Goal: Task Accomplishment & Management: Manage account settings

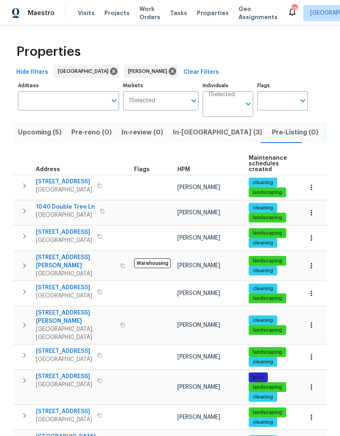
click at [191, 134] on span "In-reno (3)" at bounding box center [217, 132] width 89 height 11
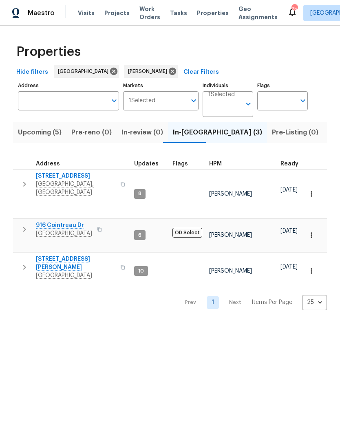
click at [24, 227] on icon "button" at bounding box center [24, 229] width 3 height 5
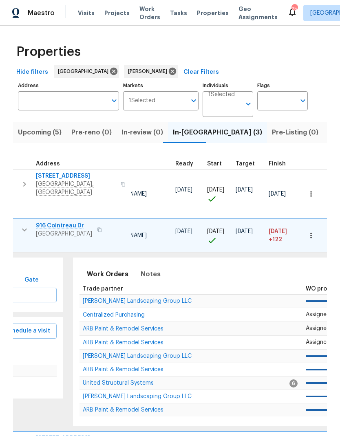
scroll to position [2, 105]
click at [115, 326] on span "ARB Paint & Remodel Services" at bounding box center [124, 329] width 81 height 6
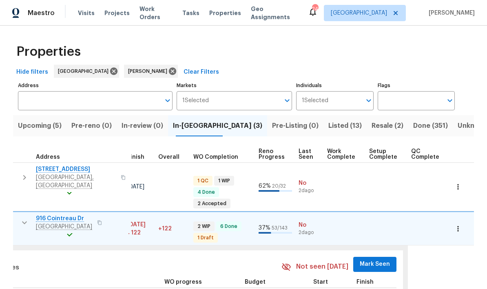
scroll to position [0, 244]
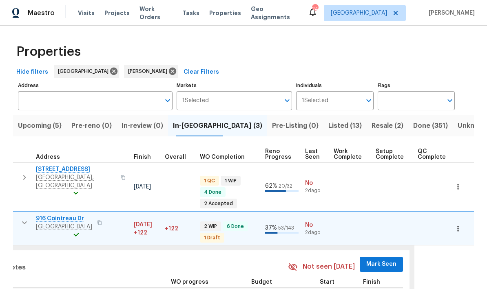
click at [339, 260] on span "Mark Seen" at bounding box center [381, 265] width 30 height 10
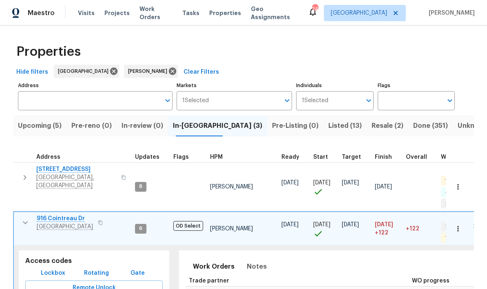
scroll to position [0, 0]
click at [18, 217] on button "button" at bounding box center [25, 223] width 16 height 16
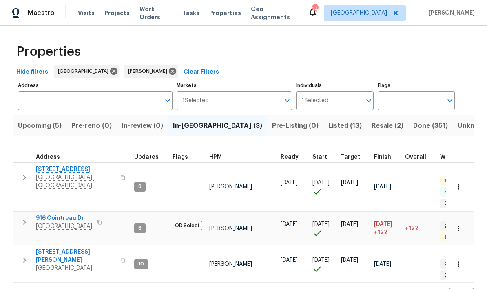
click at [24, 178] on icon "button" at bounding box center [25, 178] width 10 height 10
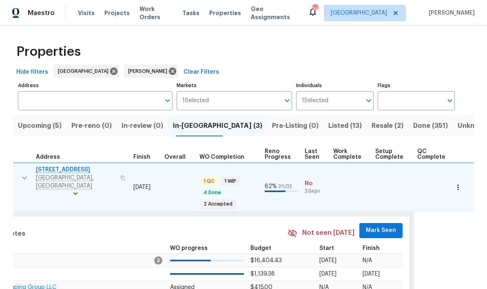
scroll to position [7, 241]
click at [339, 226] on span "Mark Seen" at bounding box center [381, 231] width 30 height 10
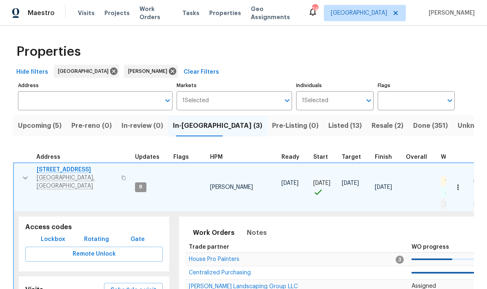
scroll to position [7, 0]
click at [24, 173] on icon "button" at bounding box center [25, 178] width 10 height 10
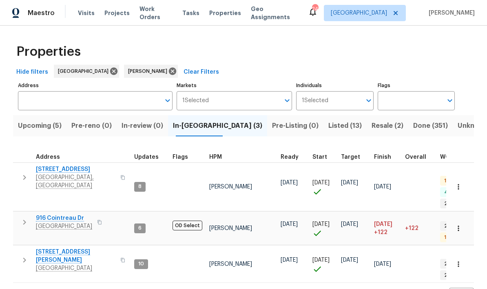
click at [26, 256] on icon "button" at bounding box center [25, 261] width 10 height 10
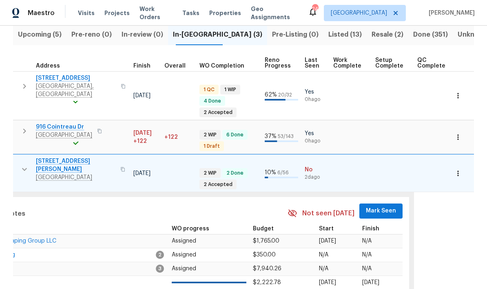
scroll to position [0, 241]
click at [339, 206] on span "Mark Seen" at bounding box center [381, 211] width 30 height 10
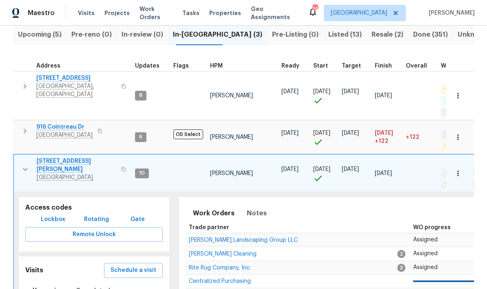
scroll to position [0, 0]
click at [29, 165] on icon "button" at bounding box center [25, 170] width 10 height 10
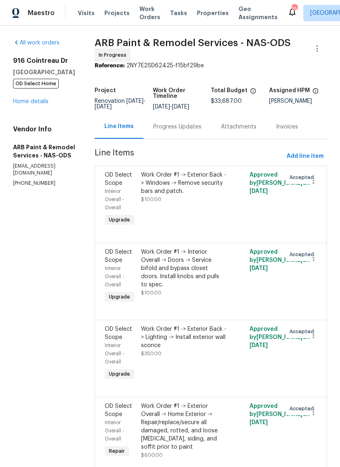
click at [33, 104] on link "Home details" at bounding box center [30, 102] width 35 height 6
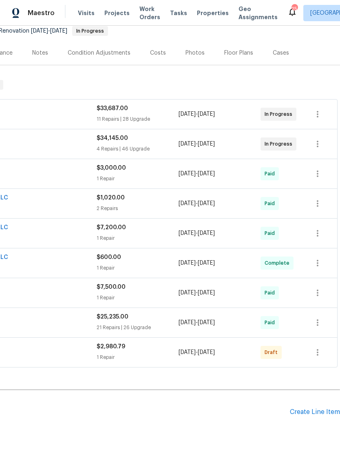
scroll to position [90, 121]
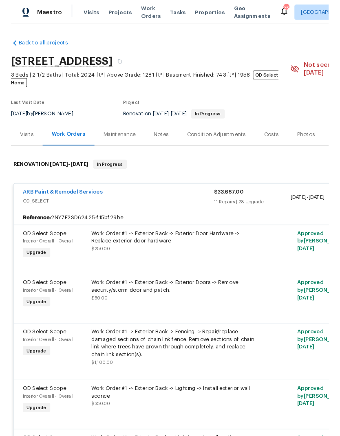
scroll to position [0, 0]
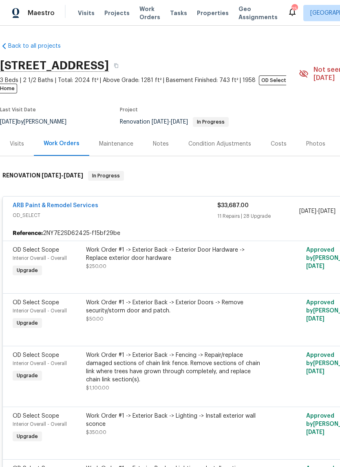
click at [74, 203] on link "ARB Paint & Remodel Services" at bounding box center [56, 206] width 86 height 6
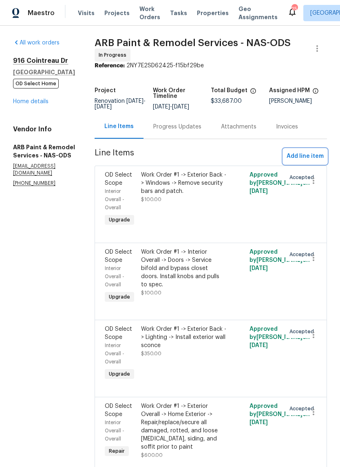
click at [308, 154] on span "Add line item" at bounding box center [304, 156] width 37 height 10
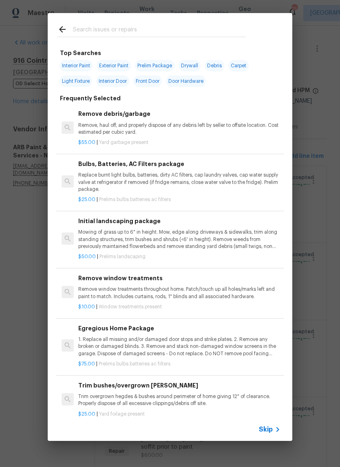
click at [70, 21] on div at bounding box center [152, 29] width 208 height 32
click at [59, 34] on icon at bounding box center [62, 29] width 10 height 10
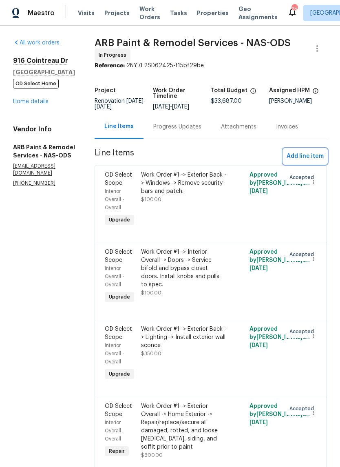
click at [308, 153] on span "Add line item" at bounding box center [304, 156] width 37 height 10
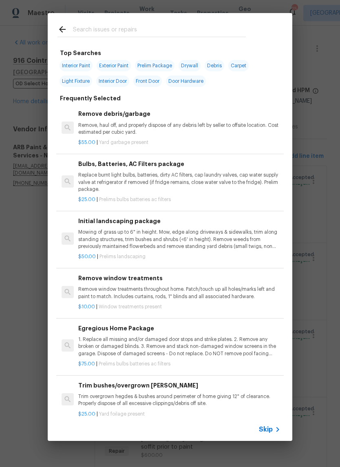
click at [188, 19] on div at bounding box center [152, 29] width 208 height 32
click at [207, 32] on input "text" at bounding box center [159, 30] width 173 height 12
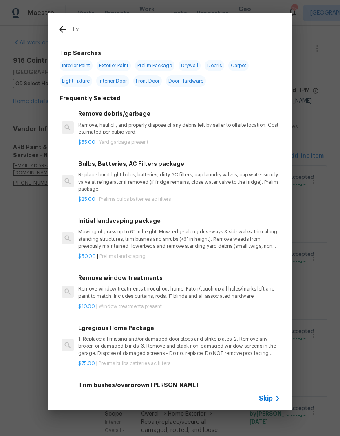
type input "Exh"
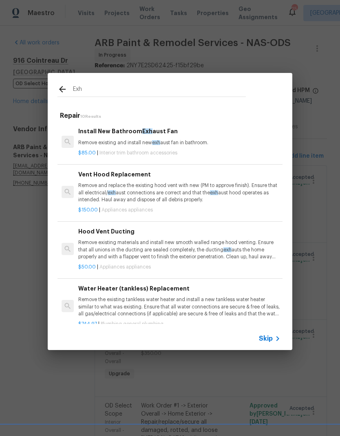
click at [187, 142] on p "Remove existing and install new exh aust fan in bathroom." at bounding box center [179, 142] width 202 height 7
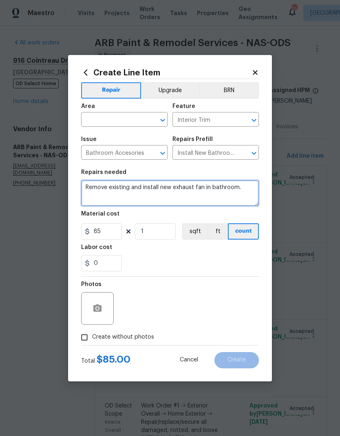
click at [252, 190] on textarea "Remove existing and install new exhaust fan in bathroom." at bounding box center [170, 193] width 178 height 26
click at [93, 184] on textarea "Remove existing and install new exhaust fan in bathroom." at bounding box center [170, 193] width 178 height 26
click at [92, 184] on textarea "Remove existing and install new exhaust fan in bathroom." at bounding box center [170, 193] width 178 height 26
type textarea "hroom."
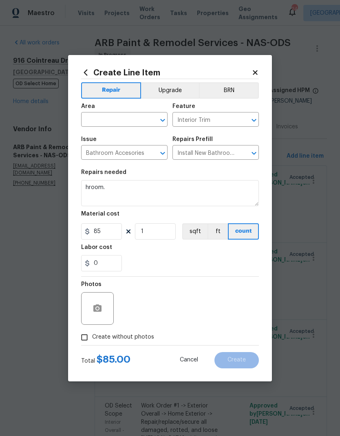
click at [107, 114] on input "text" at bounding box center [113, 120] width 64 height 13
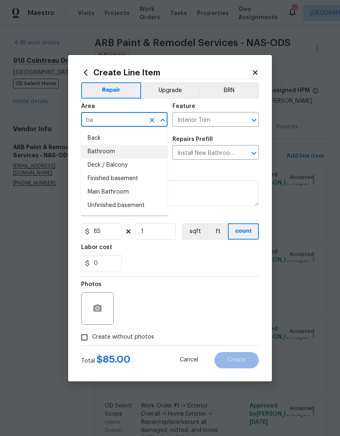
click at [99, 149] on li "Bathroom" at bounding box center [124, 151] width 86 height 13
type input "Bathroom"
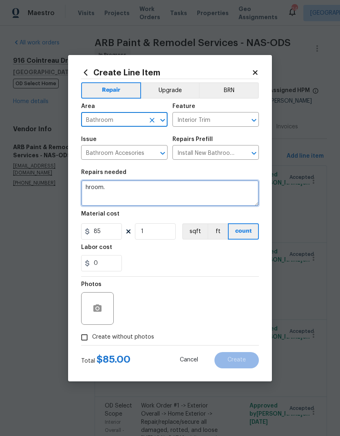
click at [99, 192] on textarea "hroom." at bounding box center [170, 193] width 178 height 26
type textarea "h"
click at [103, 191] on textarea at bounding box center [170, 193] width 178 height 26
paste textarea "Install a new bathroom ventilation system that properly exhausts air to the ext…"
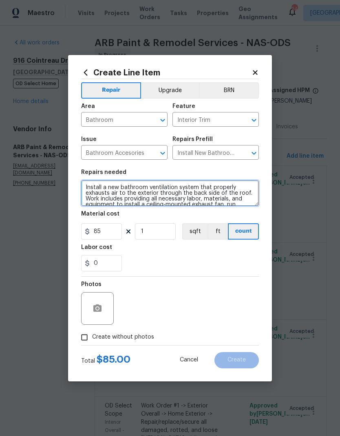
scroll to position [51, 0]
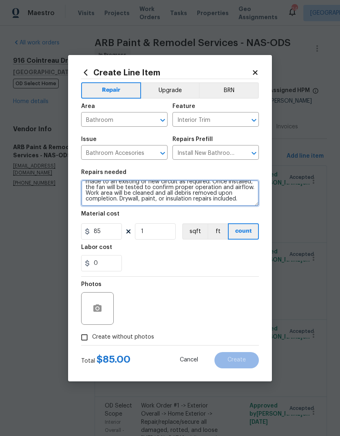
type textarea "Install a new bathroom ventilation system that properly exhausts air to the ext…"
click at [147, 260] on div "0" at bounding box center [170, 263] width 178 height 16
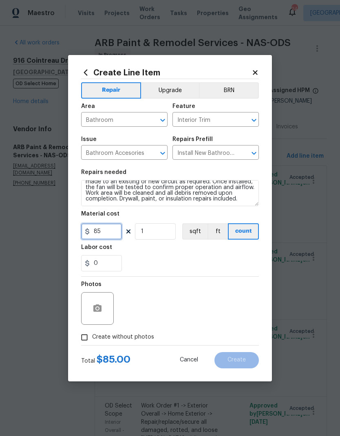
click at [110, 234] on input "85" at bounding box center [101, 231] width 41 height 16
type input "400"
click at [164, 234] on input "1" at bounding box center [155, 231] width 41 height 16
type input "2"
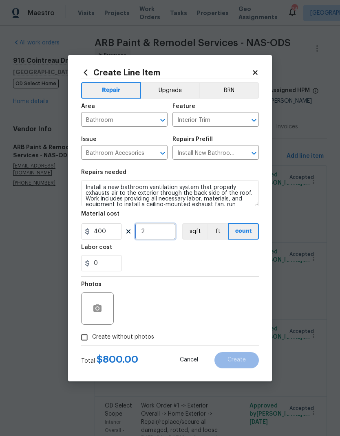
scroll to position [0, 0]
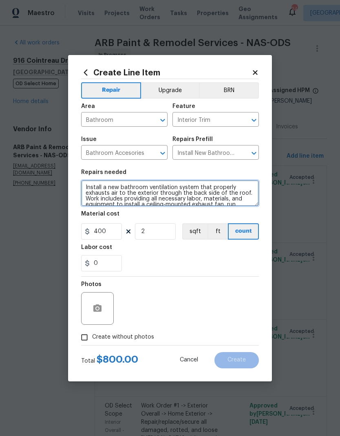
click at [86, 183] on textarea "Install a new bathroom ventilation system that properly exhausts air to the ext…" at bounding box center [170, 193] width 178 height 26
type textarea "BOTH MAIN LEVEL BATHROOMS. Install a new bathroom ventilation system that prope…"
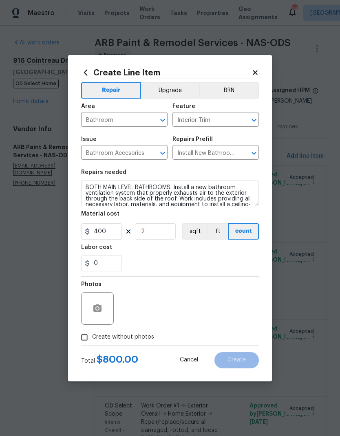
click at [148, 260] on div "0" at bounding box center [170, 263] width 178 height 16
click at [84, 344] on input "Create without photos" at bounding box center [84, 337] width 15 height 15
checkbox input "true"
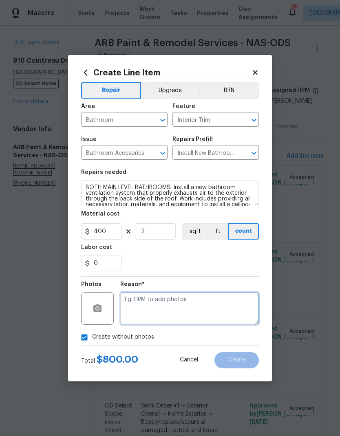
click at [143, 309] on textarea at bounding box center [189, 308] width 139 height 33
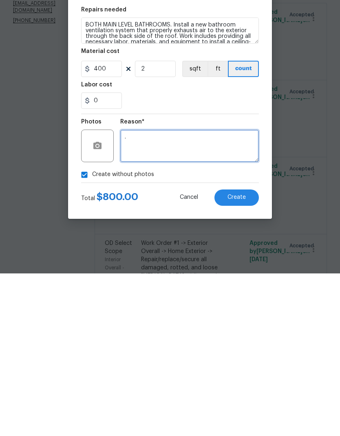
type textarea "."
click at [139, 277] on div "Reason* ." at bounding box center [189, 303] width 139 height 53
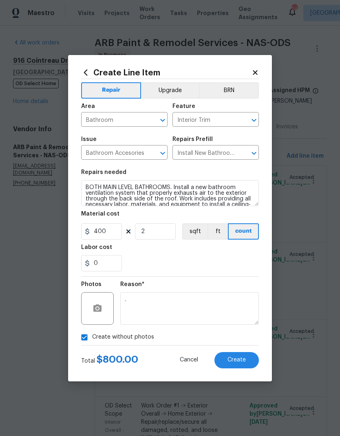
click at [164, 92] on button "Upgrade" at bounding box center [170, 90] width 58 height 16
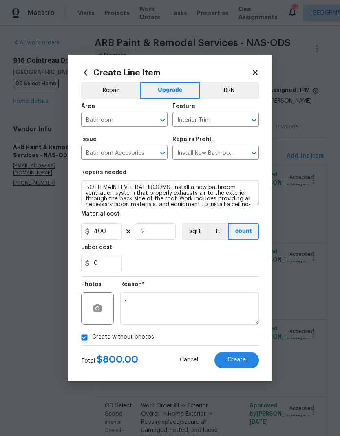
click at [221, 358] on button "Create" at bounding box center [236, 360] width 44 height 16
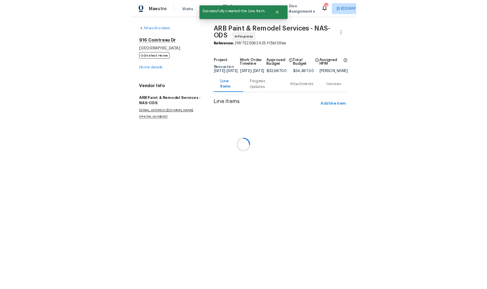
scroll to position [0, 0]
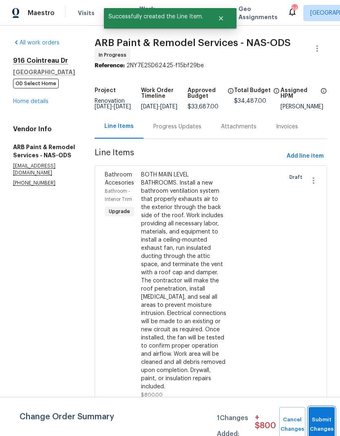
click at [312, 414] on button "Submit Changes" at bounding box center [321, 424] width 26 height 35
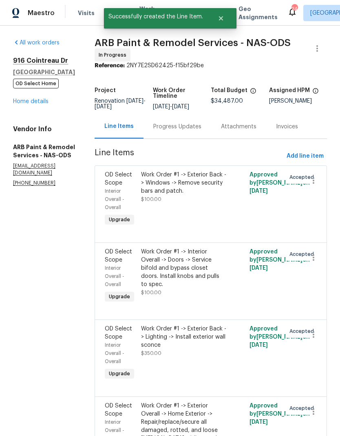
click at [167, 132] on div "Progress Updates" at bounding box center [177, 127] width 68 height 24
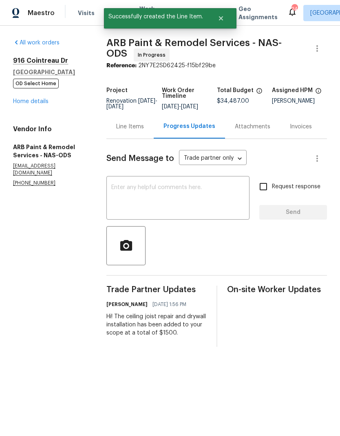
click at [125, 200] on textarea at bounding box center [177, 199] width 133 height 29
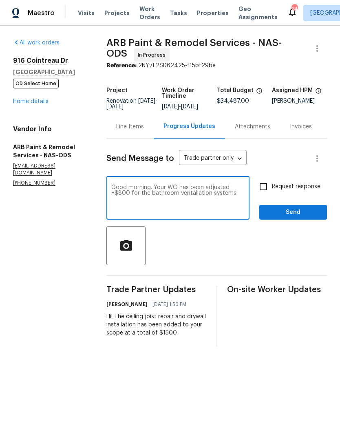
click at [194, 197] on textarea "Good morning. Your WO has been adjusted +$800 for the bathroom ventallation sys…" at bounding box center [177, 199] width 133 height 29
type textarea "Good morning. Your WO has been adjusted +$800 for the bathroom ventilation syst…"
click at [271, 218] on span "Send" at bounding box center [293, 212] width 55 height 10
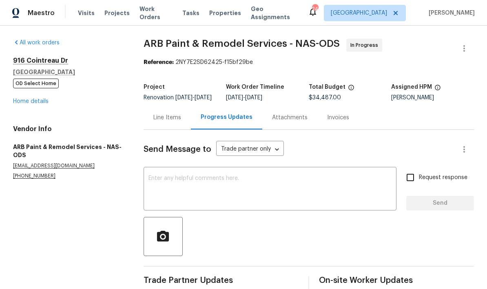
click at [86, 16] on span "Visits" at bounding box center [86, 13] width 17 height 8
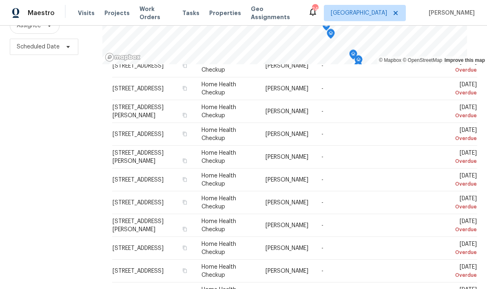
scroll to position [33, 0]
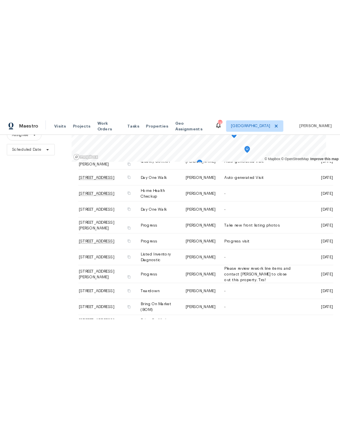
scroll to position [184, 0]
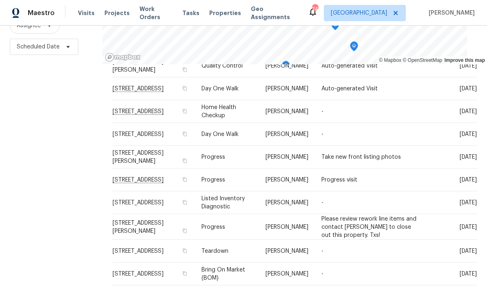
click at [33, 210] on div "Filters Reset ​ Type Assignee Scheduled Date" at bounding box center [51, 119] width 102 height 354
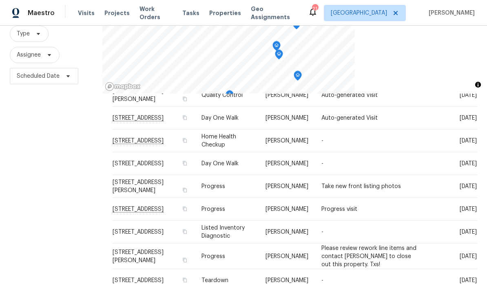
scroll to position [177, 0]
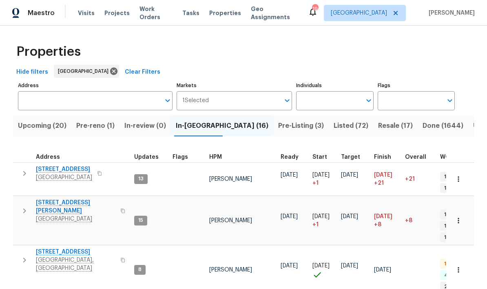
click at [210, 150] on th "HPM" at bounding box center [241, 154] width 71 height 17
click at [212, 155] on span "HPM" at bounding box center [215, 157] width 13 height 6
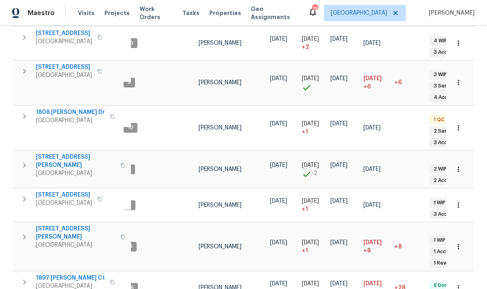
scroll to position [397, 0]
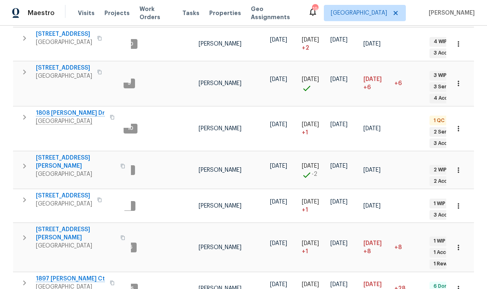
click at [16, 109] on button "button" at bounding box center [24, 117] width 16 height 16
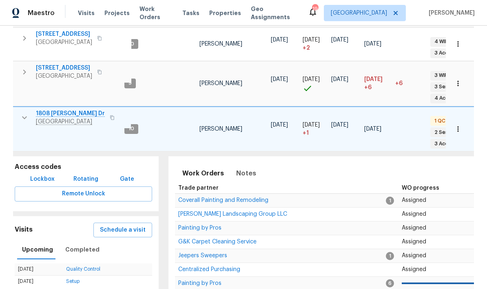
click at [195, 212] on span "[PERSON_NAME] Landscaping Group LLC" at bounding box center [232, 215] width 109 height 6
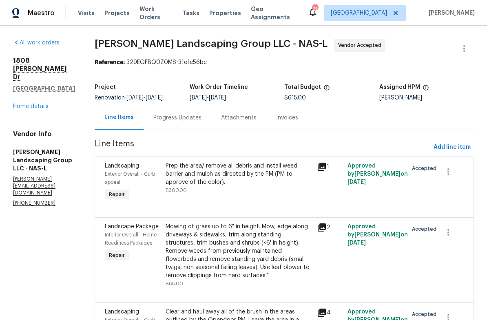
click at [20, 104] on link "Home details" at bounding box center [30, 107] width 35 height 6
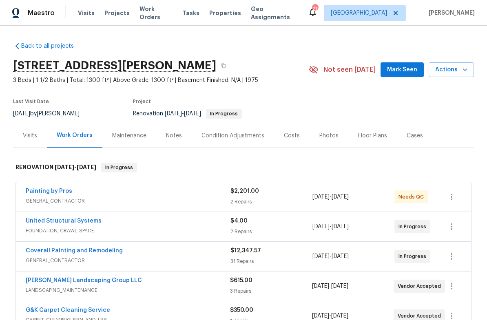
click at [291, 137] on div "Costs" at bounding box center [292, 136] width 16 height 8
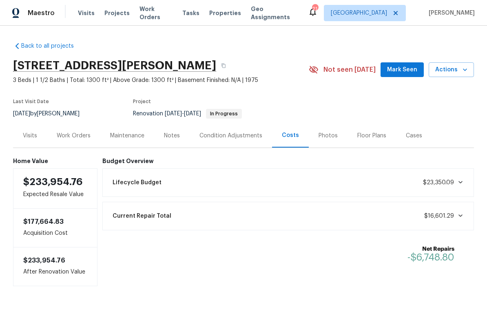
click at [68, 140] on div "Work Orders" at bounding box center [73, 135] width 53 height 24
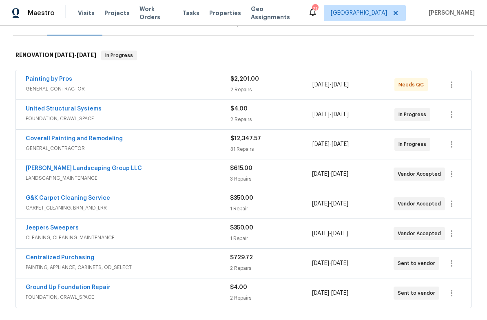
scroll to position [111, 0]
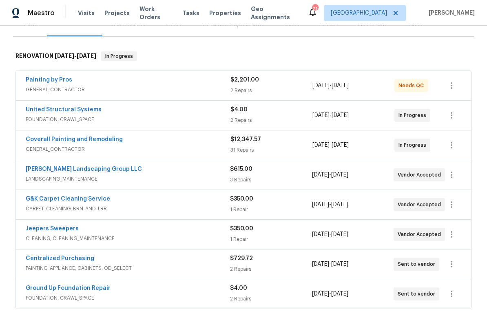
click at [170, 86] on span "GENERAL_CONTRACTOR" at bounding box center [128, 90] width 205 height 8
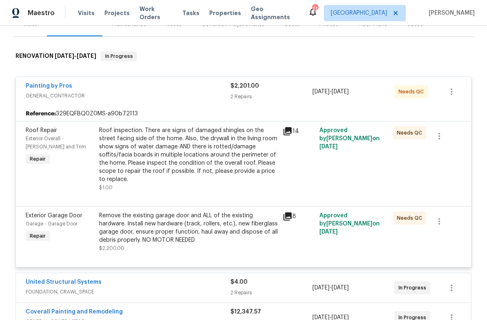
click at [147, 221] on div "Remove the existing garage door and ALL of the existing hardware. Install new h…" at bounding box center [188, 228] width 178 height 33
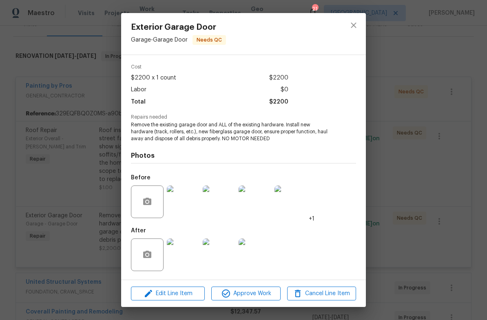
scroll to position [30, 0]
click at [183, 258] on img at bounding box center [183, 254] width 33 height 33
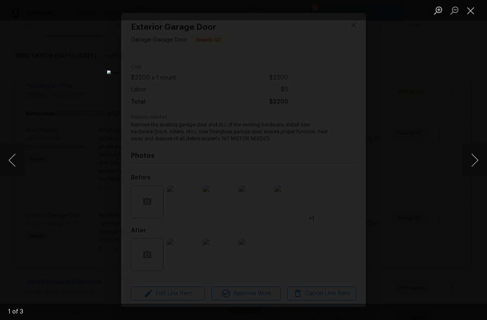
click at [476, 161] on button "Next image" at bounding box center [474, 160] width 24 height 33
click at [469, 160] on button "Next image" at bounding box center [474, 160] width 24 height 33
click at [468, 153] on button "Next image" at bounding box center [474, 160] width 24 height 33
click at [471, 11] on button "Close lightbox" at bounding box center [470, 10] width 16 height 14
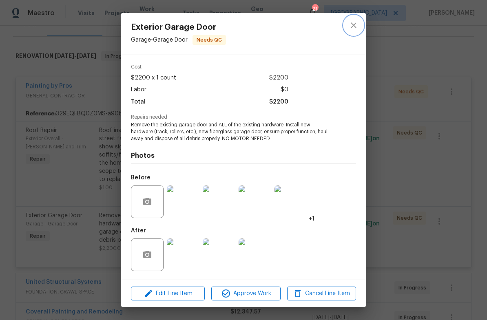
click at [354, 28] on icon "close" at bounding box center [353, 25] width 10 height 10
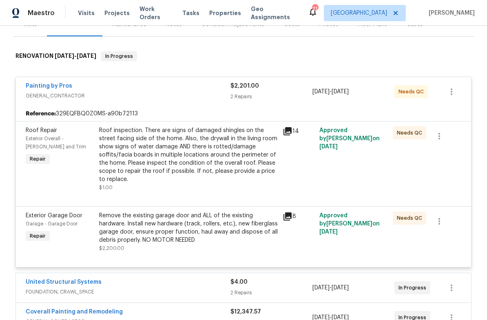
click at [174, 93] on span "GENERAL_CONTRACTOR" at bounding box center [128, 96] width 205 height 8
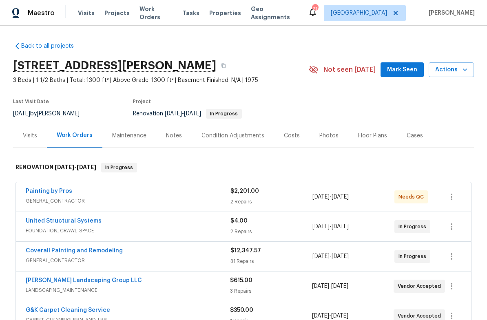
scroll to position [0, 0]
click at [231, 130] on div "Condition Adjustments" at bounding box center [233, 135] width 82 height 24
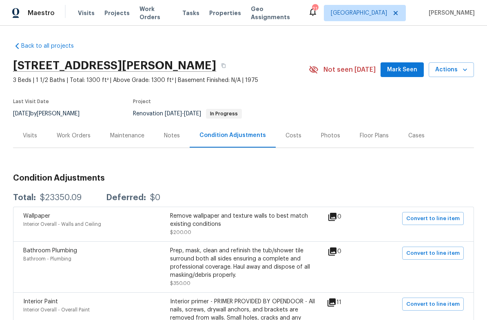
click at [174, 139] on div "Notes" at bounding box center [172, 136] width 16 height 8
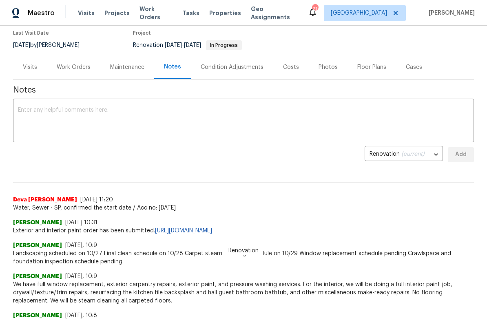
scroll to position [50, 0]
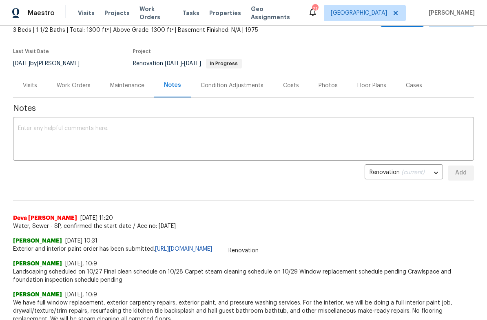
click at [231, 88] on div "Condition Adjustments" at bounding box center [231, 86] width 63 height 8
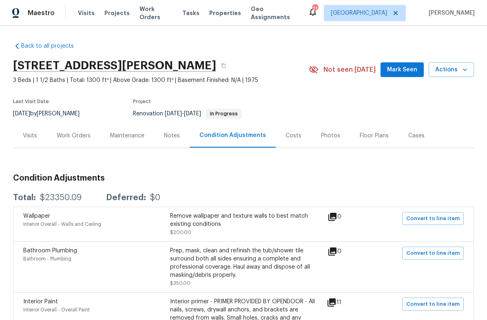
click at [26, 134] on div "Visits" at bounding box center [30, 136] width 14 height 8
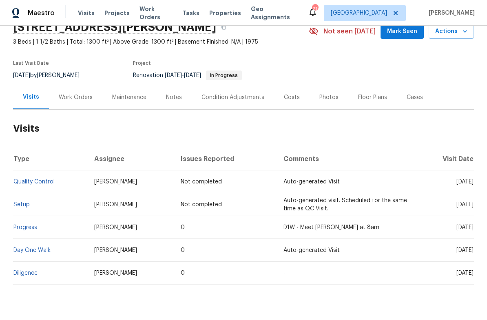
scroll to position [38, 0]
click at [18, 274] on link "Diligence" at bounding box center [25, 273] width 24 height 6
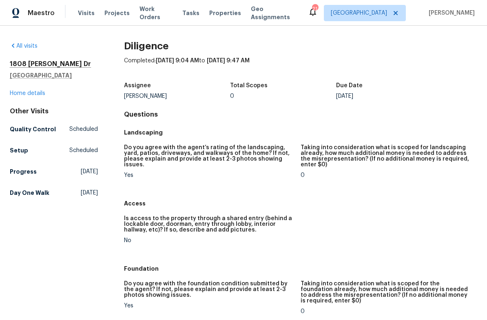
click at [23, 95] on link "Home details" at bounding box center [27, 93] width 35 height 6
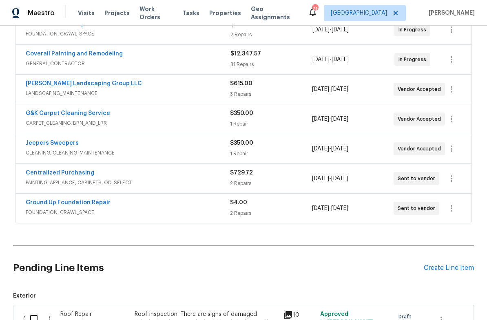
scroll to position [196, 0]
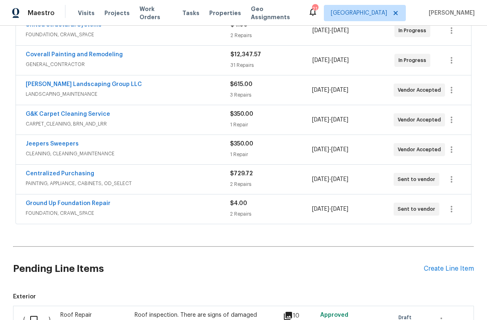
click at [291, 60] on div "$12,347.57 31 Repairs" at bounding box center [271, 61] width 82 height 20
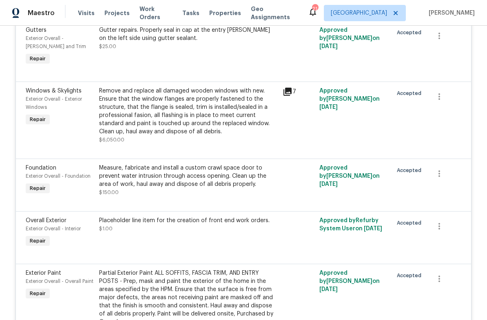
scroll to position [656, 0]
click at [279, 92] on div "Remove and replace all damaged wooden windows with new. Ensure that the window …" at bounding box center [188, 115] width 183 height 62
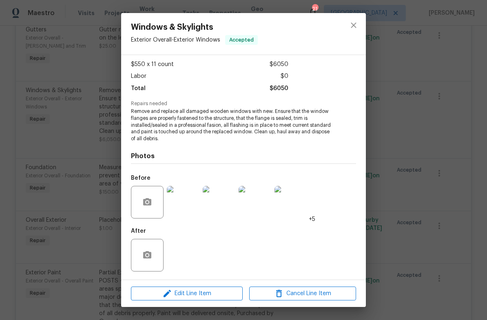
scroll to position [43, 0]
click at [183, 202] on img at bounding box center [183, 202] width 33 height 33
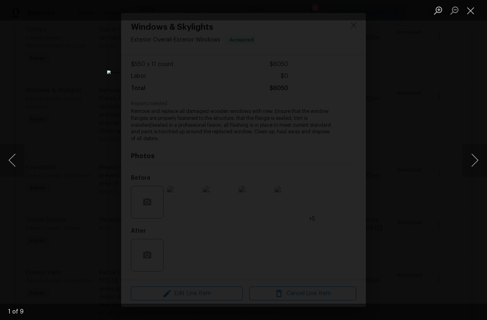
click at [473, 163] on button "Next image" at bounding box center [474, 160] width 24 height 33
click at [467, 159] on button "Next image" at bounding box center [474, 160] width 24 height 33
click at [474, 155] on button "Next image" at bounding box center [474, 160] width 24 height 33
click at [472, 161] on button "Next image" at bounding box center [474, 160] width 24 height 33
click at [467, 164] on button "Next image" at bounding box center [474, 160] width 24 height 33
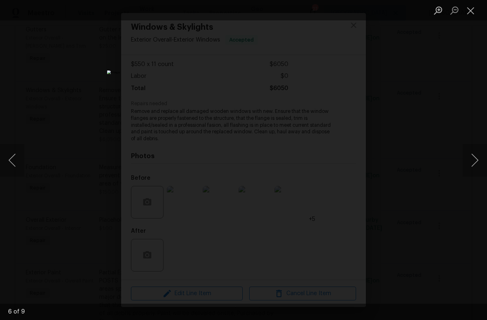
click at [464, 166] on button "Next image" at bounding box center [474, 160] width 24 height 33
click at [462, 166] on div "Lightbox" at bounding box center [243, 160] width 487 height 320
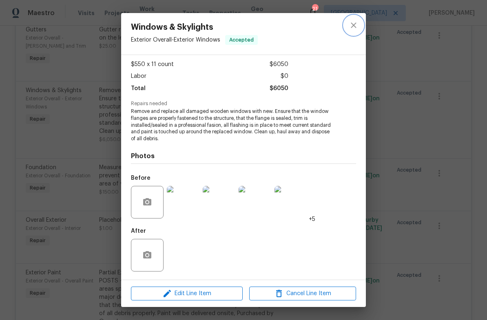
click at [355, 28] on icon "close" at bounding box center [352, 24] width 5 height 5
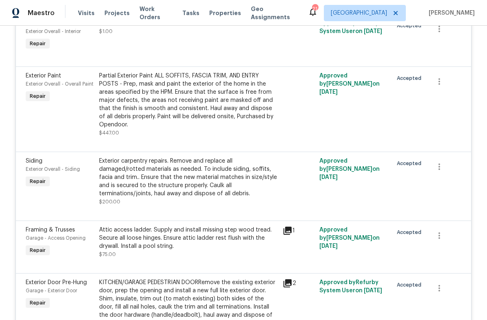
scroll to position [853, 0]
click at [195, 104] on div "Partial Exterior Paint ALL SOFFITS, FASCIA TRIM, AND ENTRY POSTS - Prep, mask a…" at bounding box center [188, 99] width 178 height 57
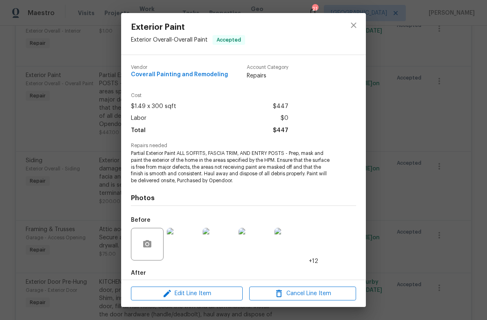
click at [189, 246] on img at bounding box center [183, 244] width 33 height 33
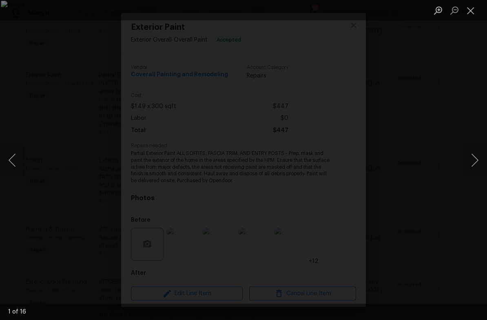
click at [467, 165] on button "Next image" at bounding box center [474, 160] width 24 height 33
click at [473, 166] on button "Next image" at bounding box center [474, 160] width 24 height 33
click at [474, 165] on button "Next image" at bounding box center [474, 160] width 24 height 33
click at [473, 159] on button "Next image" at bounding box center [474, 160] width 24 height 33
click at [475, 156] on button "Next image" at bounding box center [474, 160] width 24 height 33
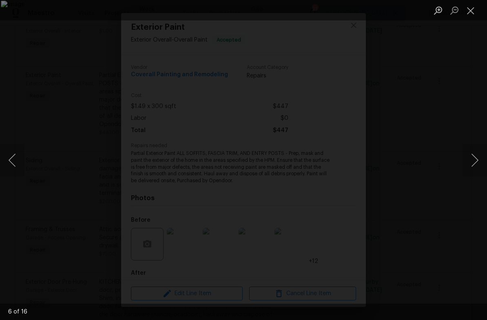
click at [469, 170] on button "Next image" at bounding box center [474, 160] width 24 height 33
click at [469, 160] on button "Next image" at bounding box center [474, 160] width 24 height 33
click at [470, 162] on button "Next image" at bounding box center [474, 160] width 24 height 33
click at [474, 167] on button "Next image" at bounding box center [474, 160] width 24 height 33
click at [466, 165] on button "Next image" at bounding box center [474, 160] width 24 height 33
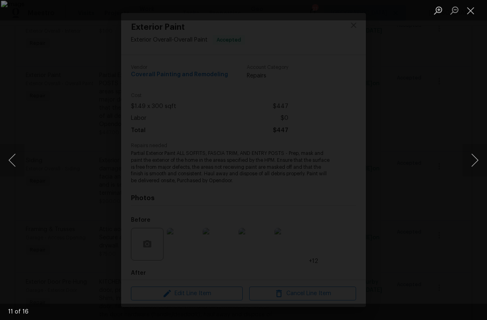
click at [472, 13] on button "Close lightbox" at bounding box center [470, 10] width 16 height 14
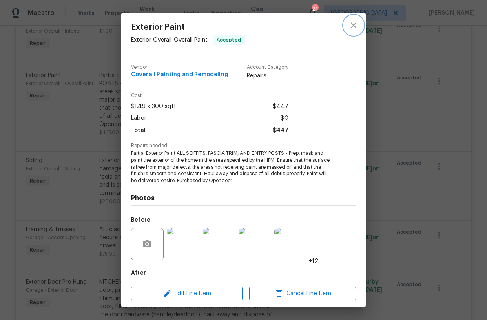
click at [356, 27] on icon "close" at bounding box center [353, 25] width 10 height 10
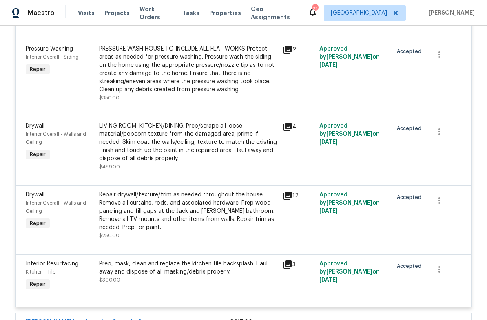
scroll to position [2152, 0]
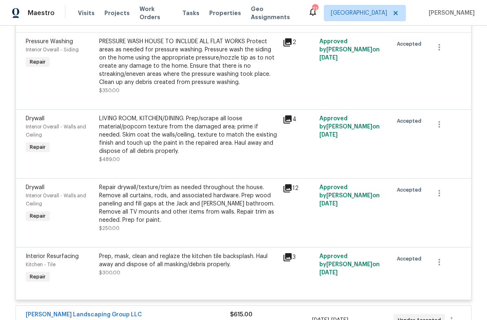
click at [284, 115] on icon at bounding box center [287, 120] width 10 height 10
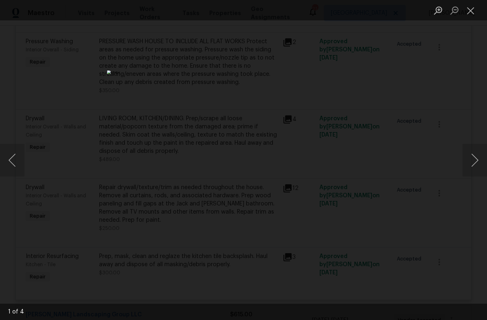
click at [471, 155] on button "Next image" at bounding box center [474, 160] width 24 height 33
click at [460, 161] on div "Lightbox" at bounding box center [243, 160] width 487 height 320
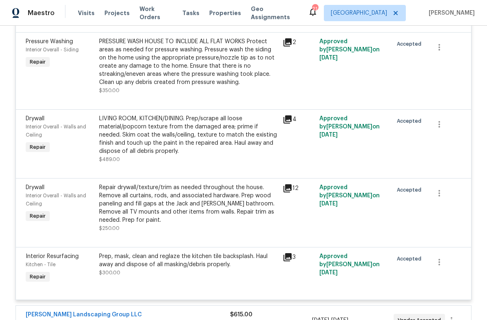
click at [286, 115] on icon at bounding box center [287, 119] width 8 height 8
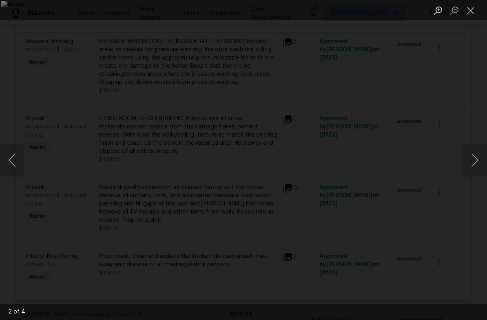
click at [473, 158] on button "Next image" at bounding box center [474, 160] width 24 height 33
click at [477, 160] on button "Next image" at bounding box center [474, 160] width 24 height 33
click at [471, 165] on button "Next image" at bounding box center [474, 160] width 24 height 33
click at [476, 162] on button "Next image" at bounding box center [474, 160] width 24 height 33
click at [470, 167] on button "Next image" at bounding box center [474, 160] width 24 height 33
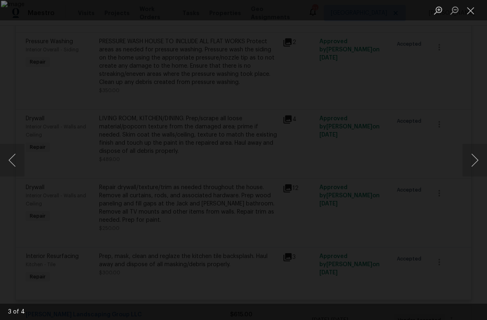
click at [470, 172] on button "Next image" at bounding box center [474, 160] width 24 height 33
click at [473, 9] on button "Close lightbox" at bounding box center [470, 10] width 16 height 14
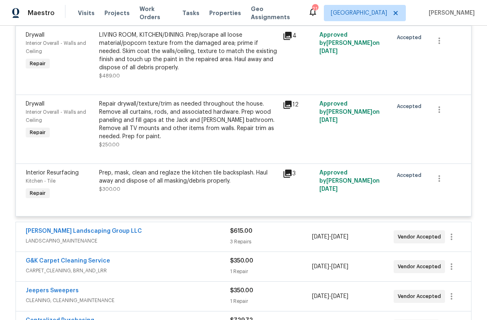
scroll to position [2236, 0]
click at [291, 100] on icon at bounding box center [287, 104] width 8 height 8
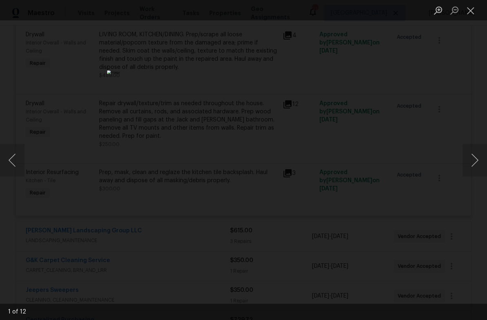
click at [476, 165] on button "Next image" at bounding box center [474, 160] width 24 height 33
click at [471, 165] on button "Next image" at bounding box center [474, 160] width 24 height 33
click at [469, 168] on button "Next image" at bounding box center [474, 160] width 24 height 33
click at [471, 161] on button "Next image" at bounding box center [474, 160] width 24 height 33
click at [475, 168] on button "Next image" at bounding box center [474, 160] width 24 height 33
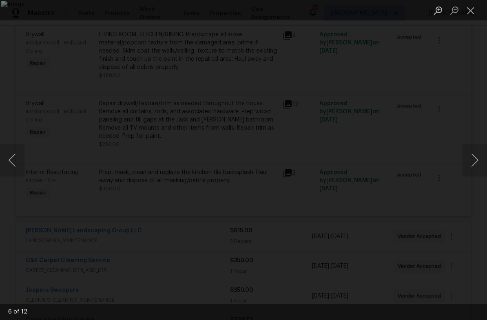
click at [471, 163] on button "Next image" at bounding box center [474, 160] width 24 height 33
click at [475, 165] on button "Next image" at bounding box center [474, 160] width 24 height 33
click at [475, 168] on button "Next image" at bounding box center [474, 160] width 24 height 33
click at [472, 166] on button "Next image" at bounding box center [474, 160] width 24 height 33
click at [473, 164] on button "Next image" at bounding box center [474, 160] width 24 height 33
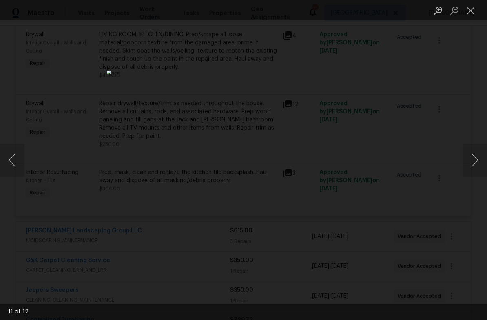
click at [474, 161] on button "Next image" at bounding box center [474, 160] width 24 height 33
click at [473, 166] on button "Next image" at bounding box center [474, 160] width 24 height 33
click at [471, 165] on button "Next image" at bounding box center [474, 160] width 24 height 33
click at [471, 15] on button "Close lightbox" at bounding box center [470, 10] width 16 height 14
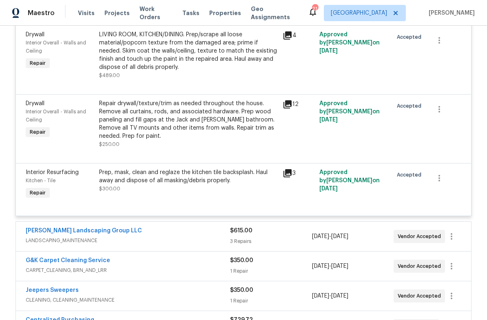
click at [286, 169] on icon at bounding box center [287, 173] width 8 height 8
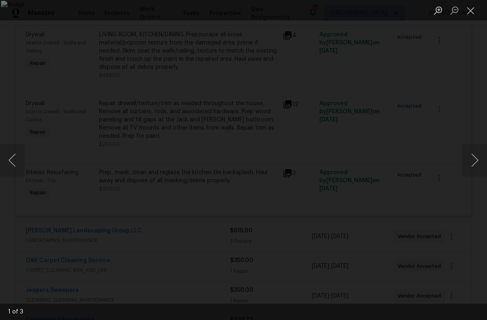
click at [476, 166] on button "Next image" at bounding box center [474, 160] width 24 height 33
click at [472, 165] on button "Next image" at bounding box center [474, 160] width 24 height 33
click at [472, 9] on button "Close lightbox" at bounding box center [470, 10] width 16 height 14
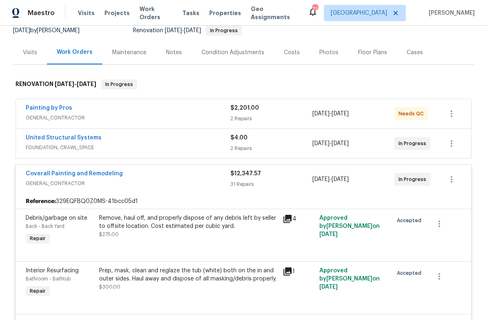
scroll to position [151, 0]
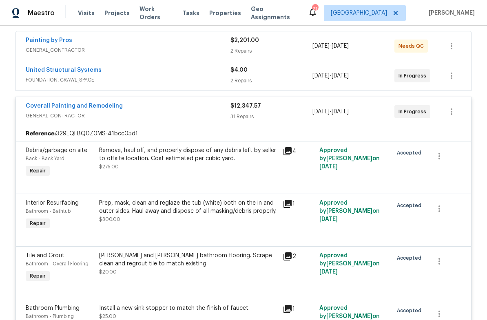
click at [199, 114] on span "GENERAL_CONTRACTOR" at bounding box center [128, 116] width 205 height 8
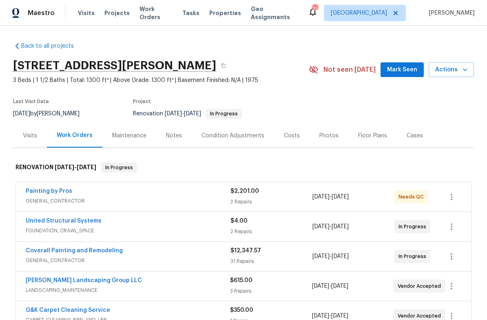
scroll to position [0, 0]
click at [291, 135] on div "Costs" at bounding box center [292, 136] width 16 height 8
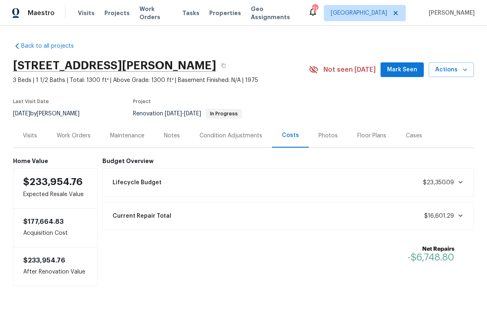
click at [404, 73] on span "Mark Seen" at bounding box center [402, 70] width 30 height 10
